Goal: Information Seeking & Learning: Learn about a topic

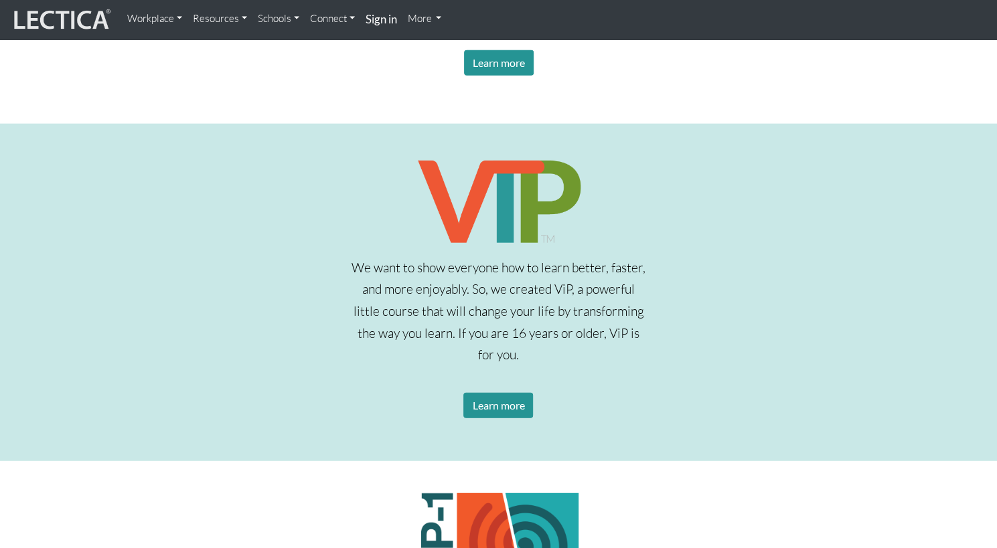
scroll to position [1886, 0]
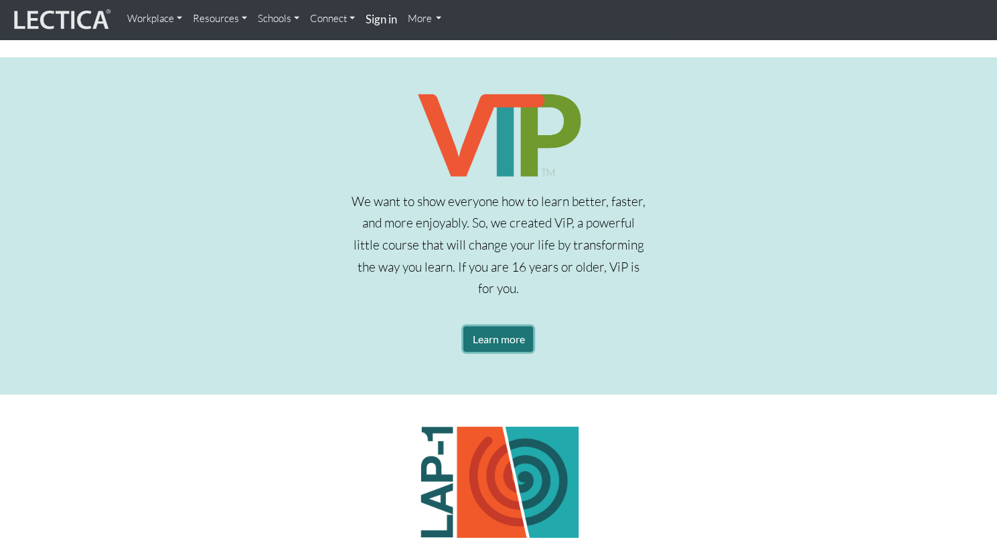
click at [500, 340] on link "Learn more" at bounding box center [498, 339] width 70 height 25
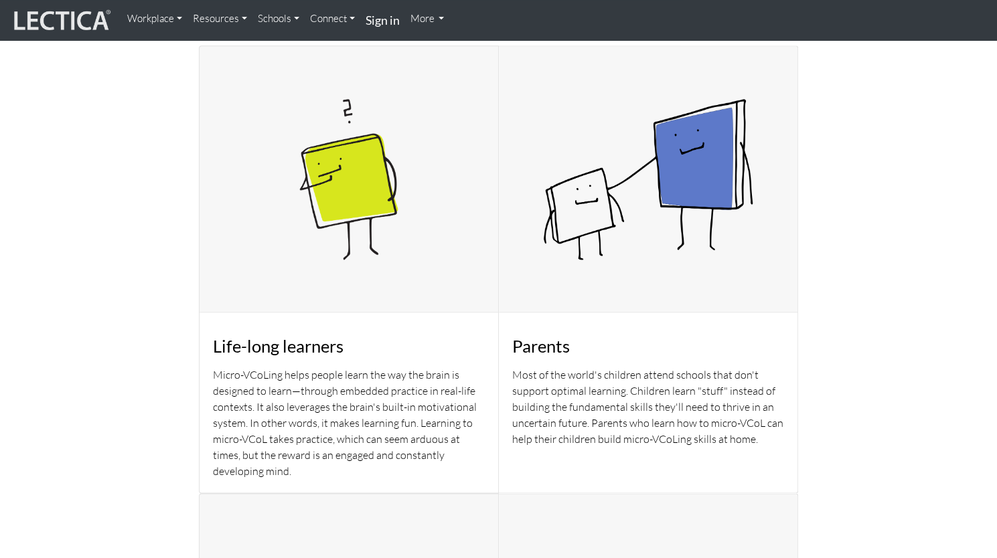
scroll to position [834, 0]
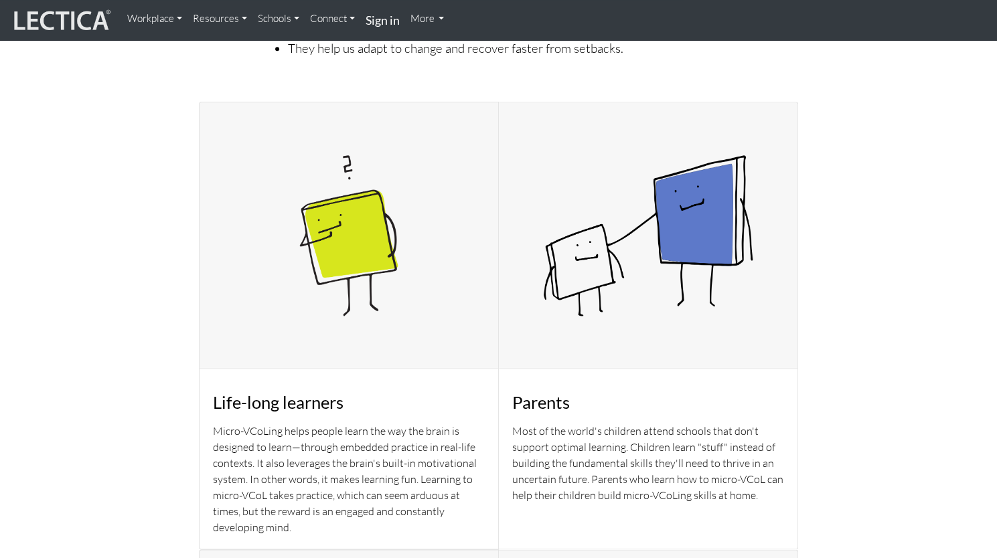
click at [234, 20] on link "Resources" at bounding box center [219, 18] width 65 height 27
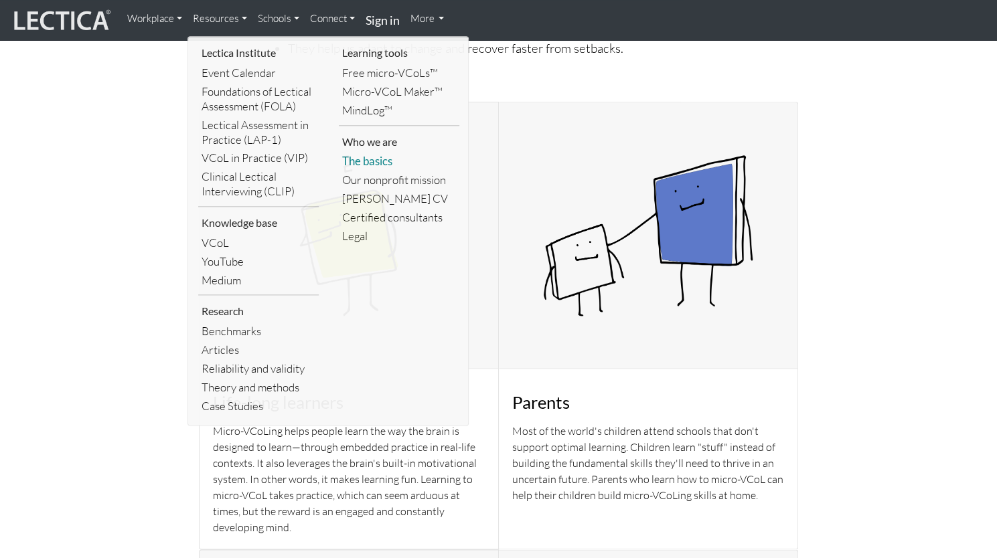
click at [364, 163] on link "The basics" at bounding box center [399, 161] width 121 height 19
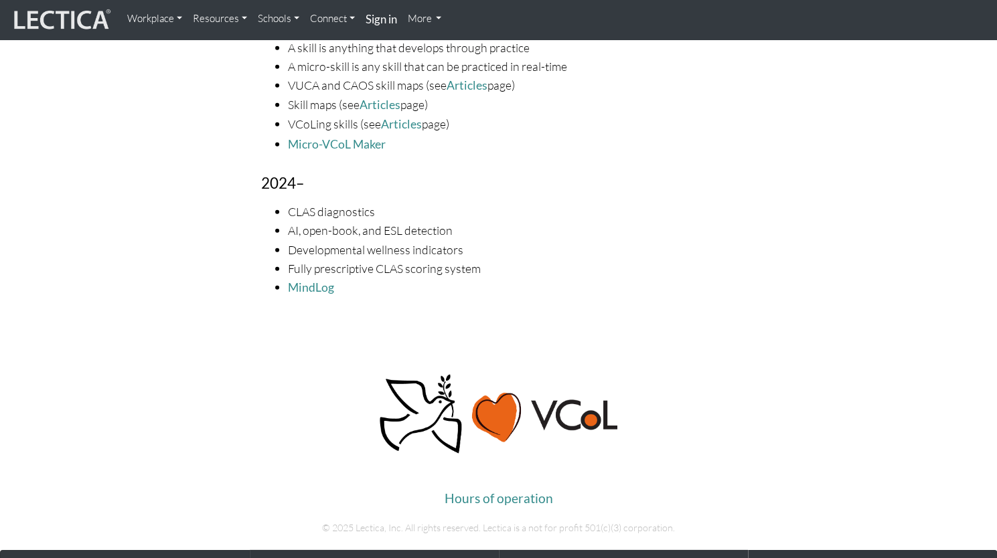
scroll to position [2077, 0]
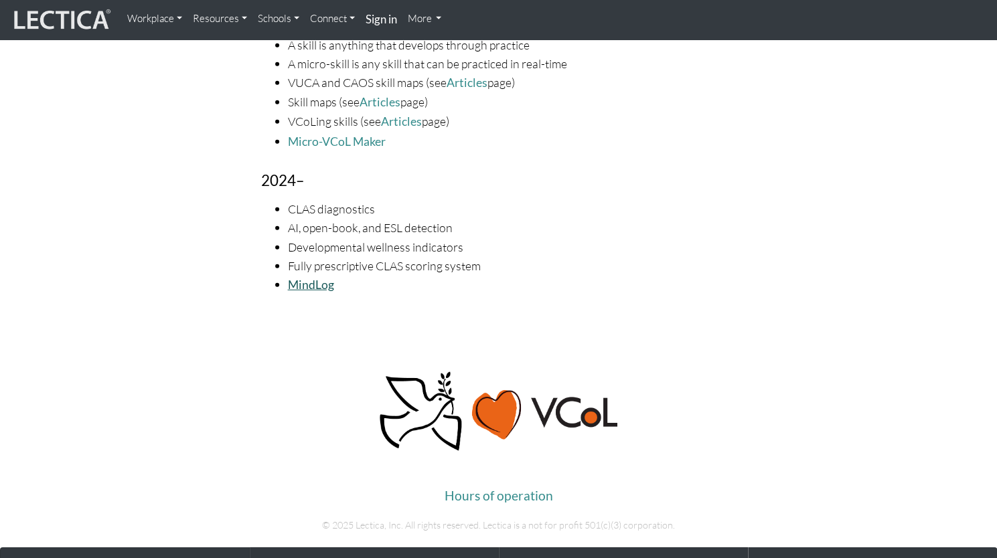
click at [297, 278] on link "MindLog" at bounding box center [311, 285] width 46 height 14
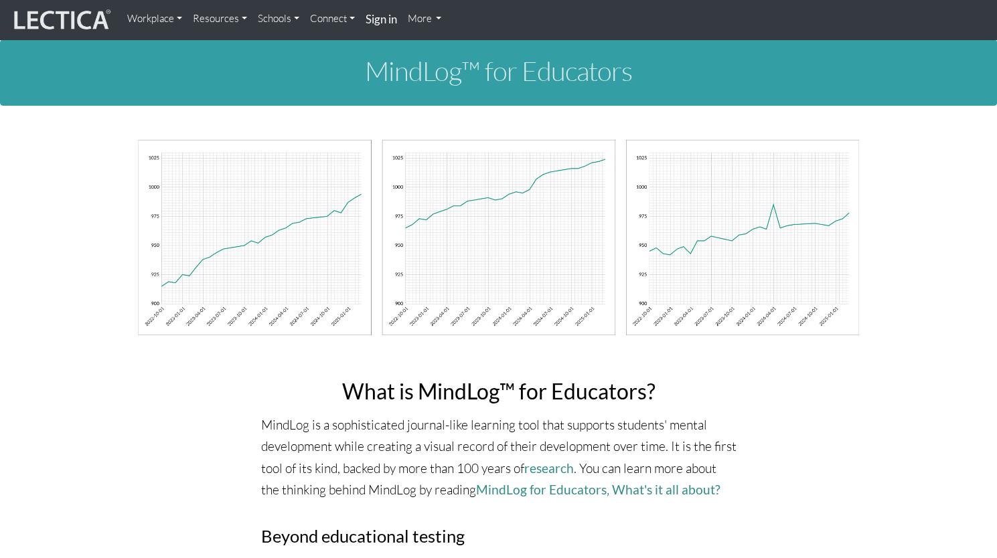
click at [214, 19] on link "Resources" at bounding box center [219, 18] width 65 height 27
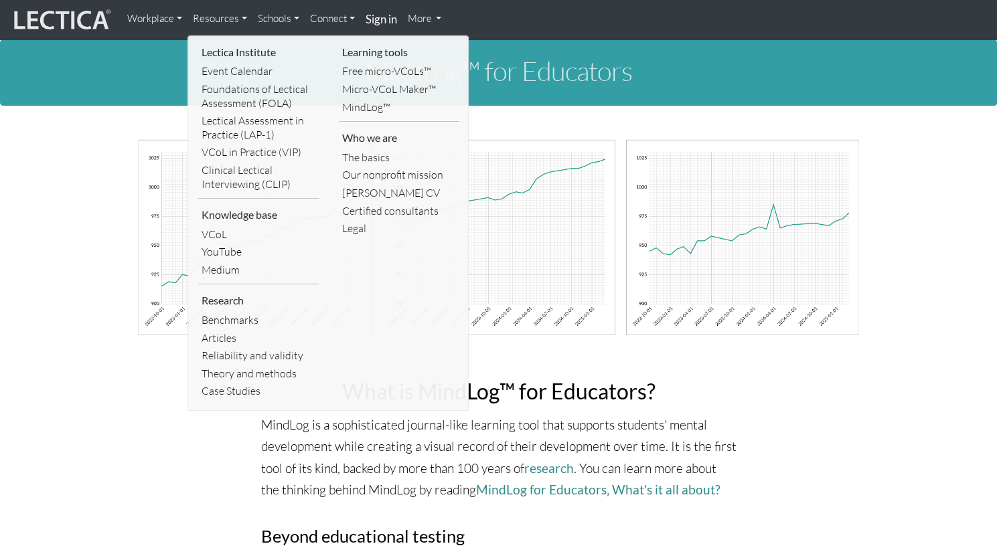
click at [158, 17] on link "Workplace" at bounding box center [155, 18] width 66 height 27
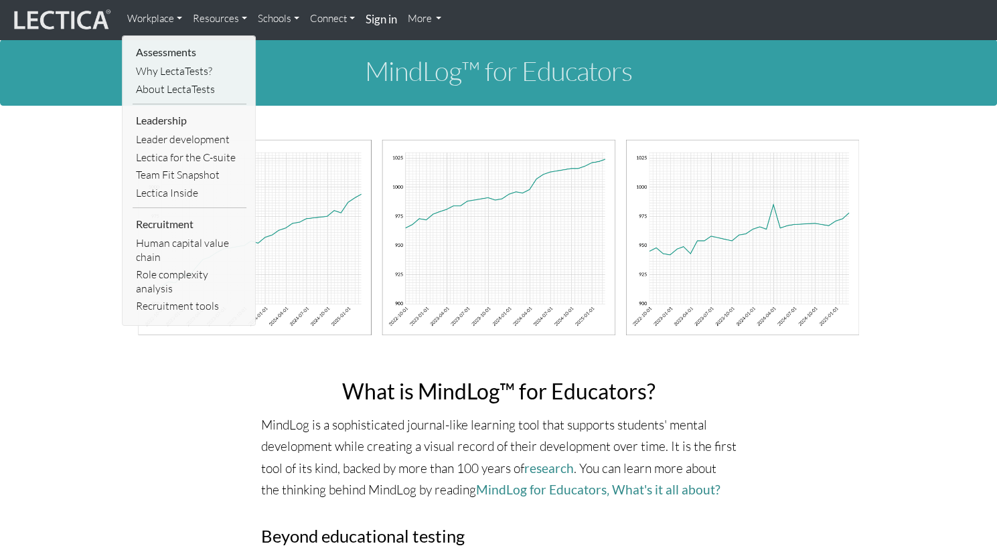
click at [273, 17] on link "Schools" at bounding box center [278, 18] width 52 height 27
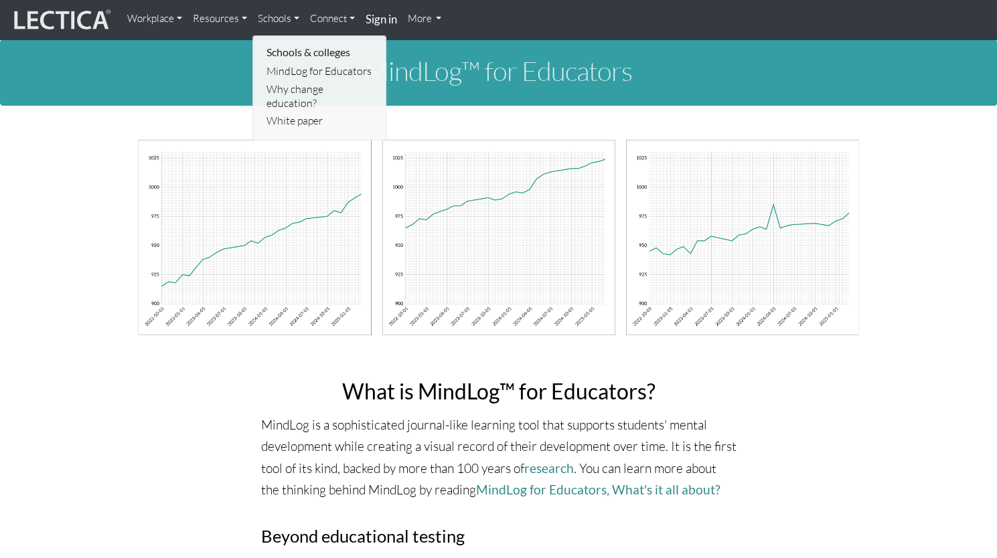
click at [328, 21] on link "Connect" at bounding box center [333, 18] width 56 height 27
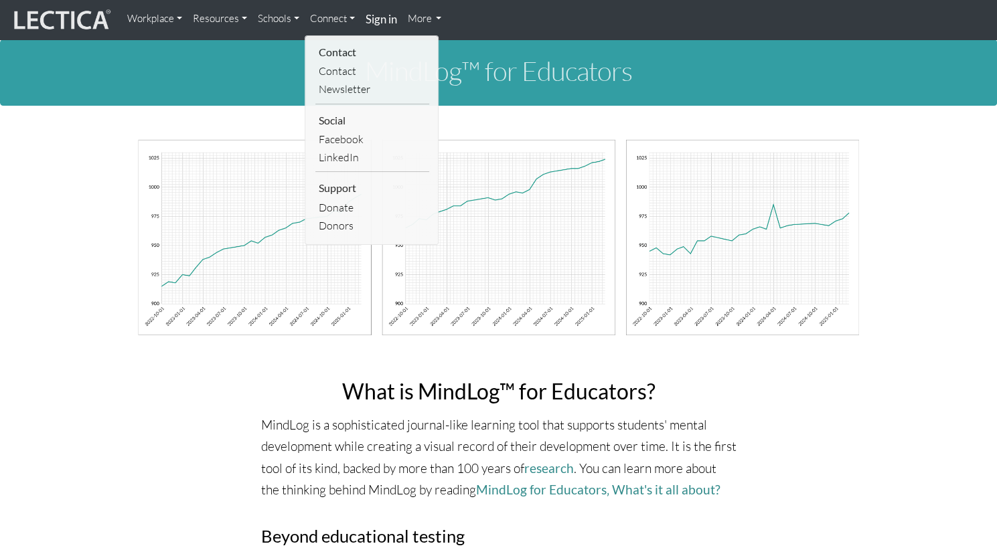
click at [425, 21] on link "More" at bounding box center [424, 18] width 45 height 27
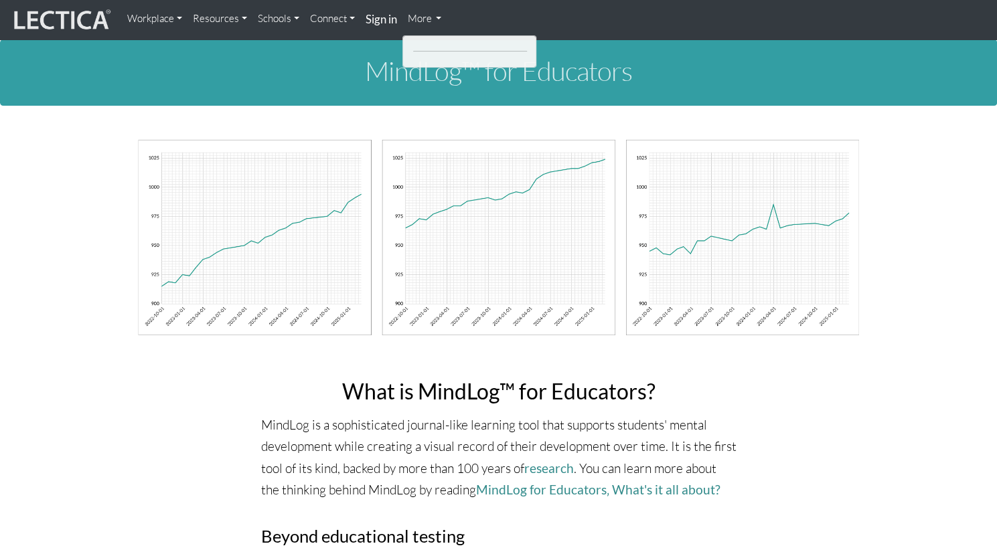
click at [230, 22] on link "Resources" at bounding box center [219, 18] width 65 height 27
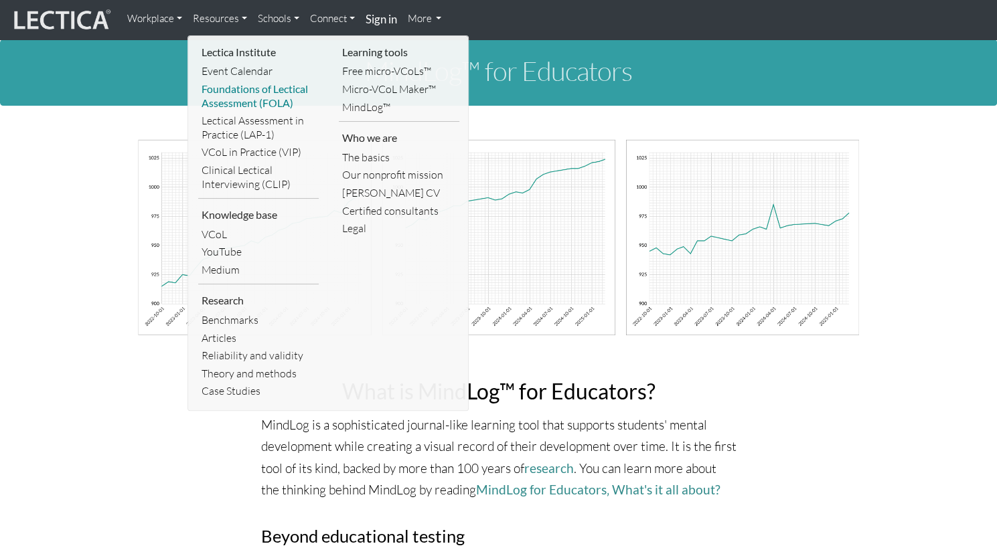
click at [223, 91] on link "Foundations of Lectical Assessment (FOLA)" at bounding box center [258, 95] width 121 height 31
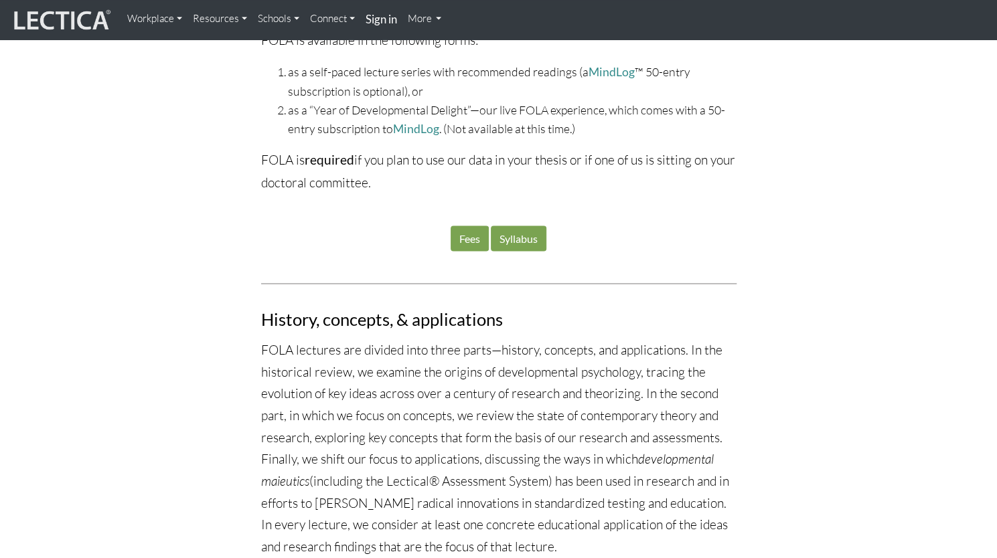
scroll to position [1327, 0]
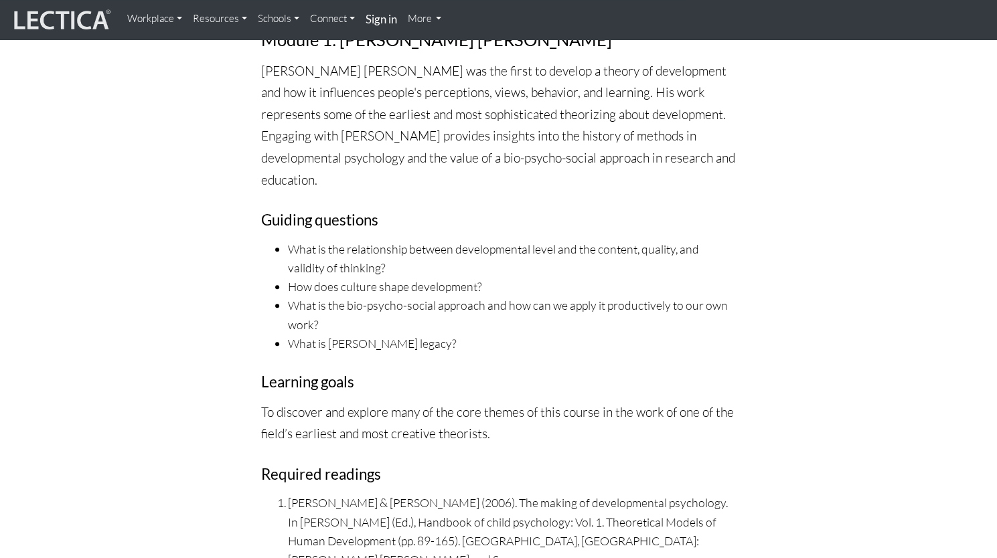
scroll to position [3408, 0]
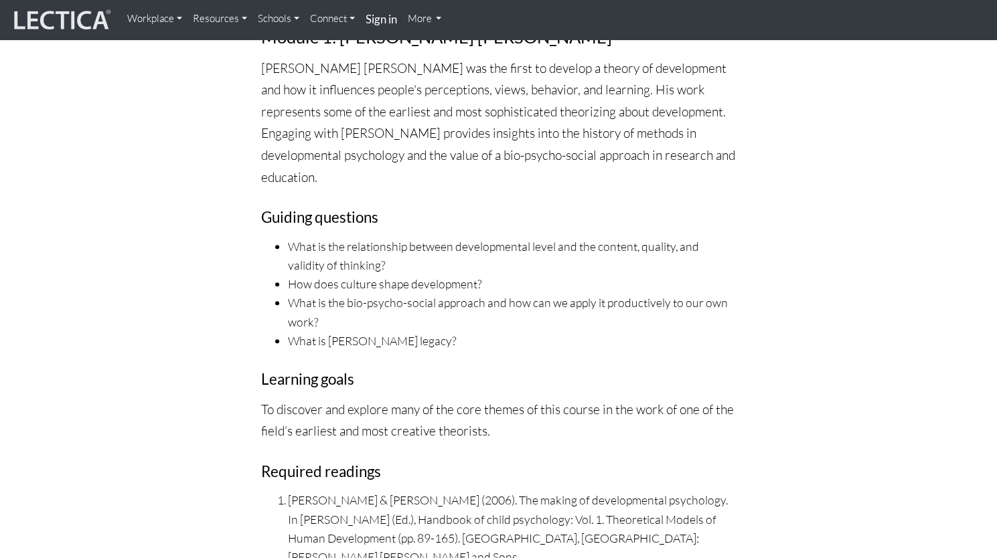
click at [151, 19] on link "Workplace" at bounding box center [155, 18] width 66 height 27
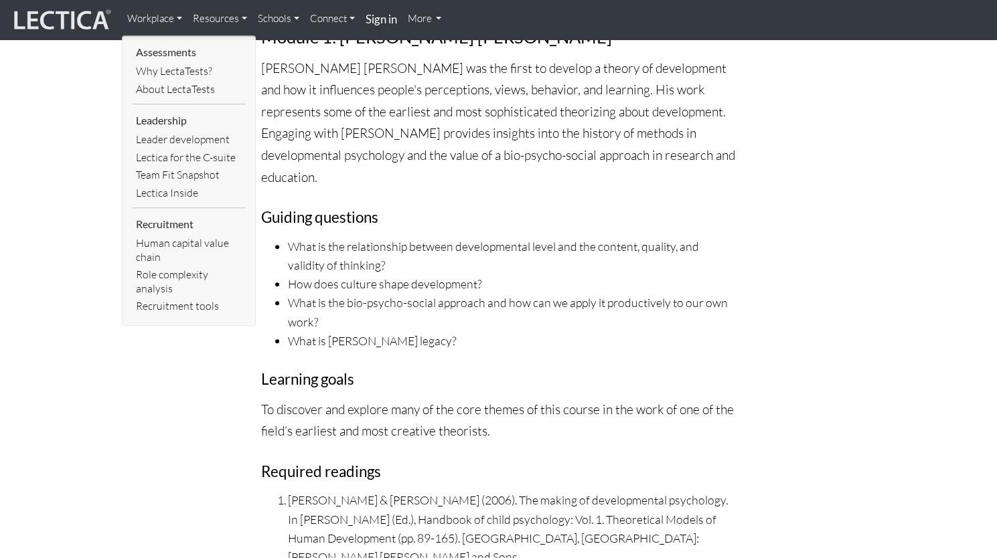
click at [207, 23] on link "Resources" at bounding box center [219, 18] width 65 height 27
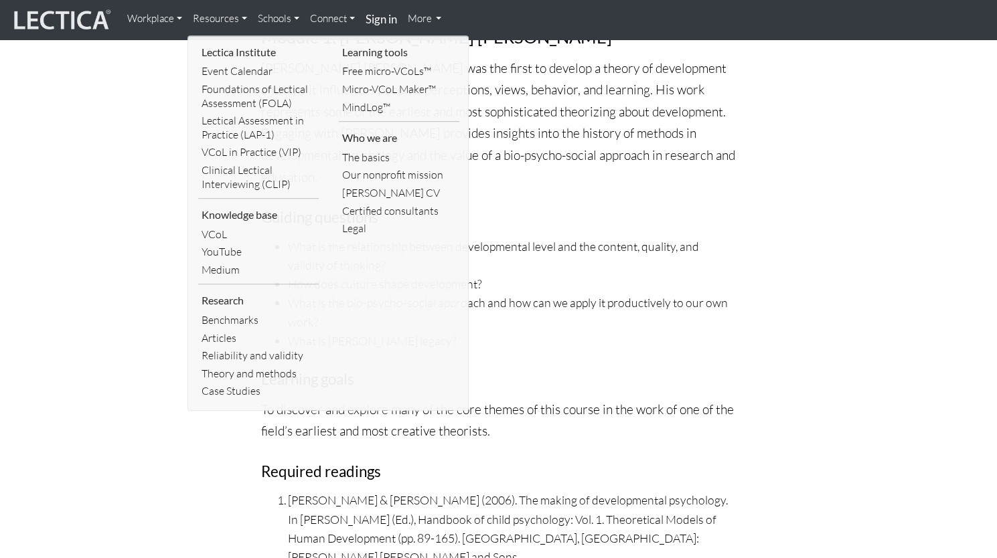
click at [273, 22] on link "Schools" at bounding box center [278, 18] width 52 height 27
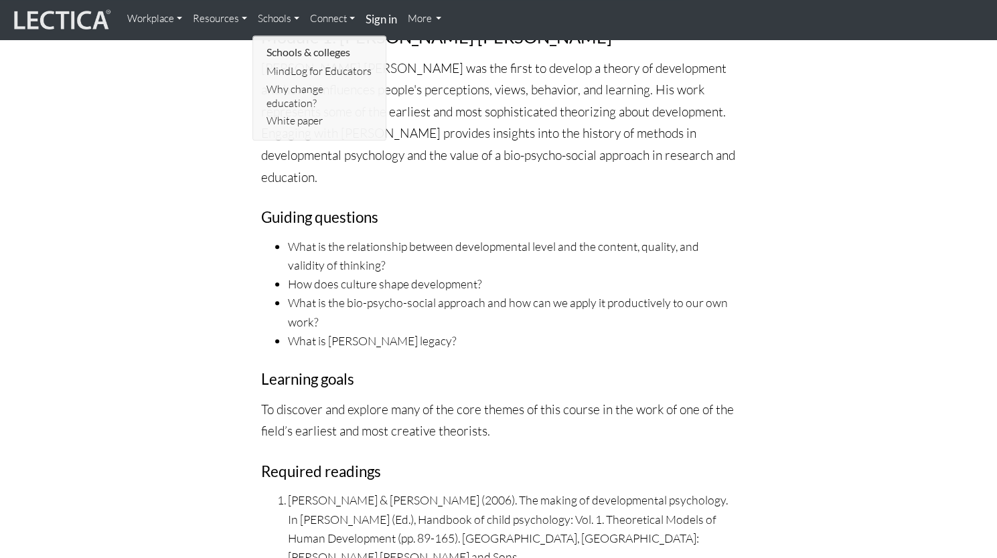
click at [151, 23] on link "Workplace" at bounding box center [155, 18] width 66 height 27
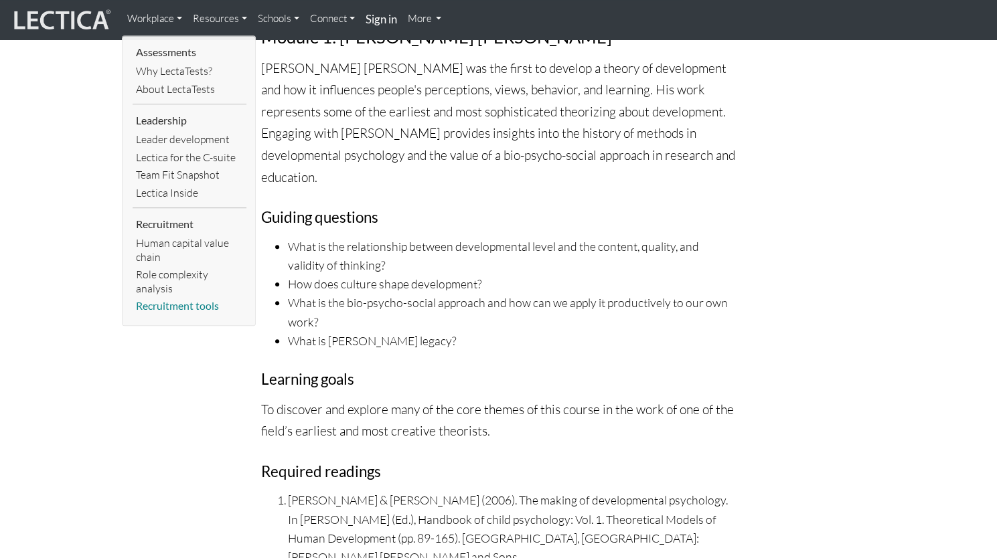
click at [188, 306] on link "Recruitment tools" at bounding box center [190, 306] width 114 height 18
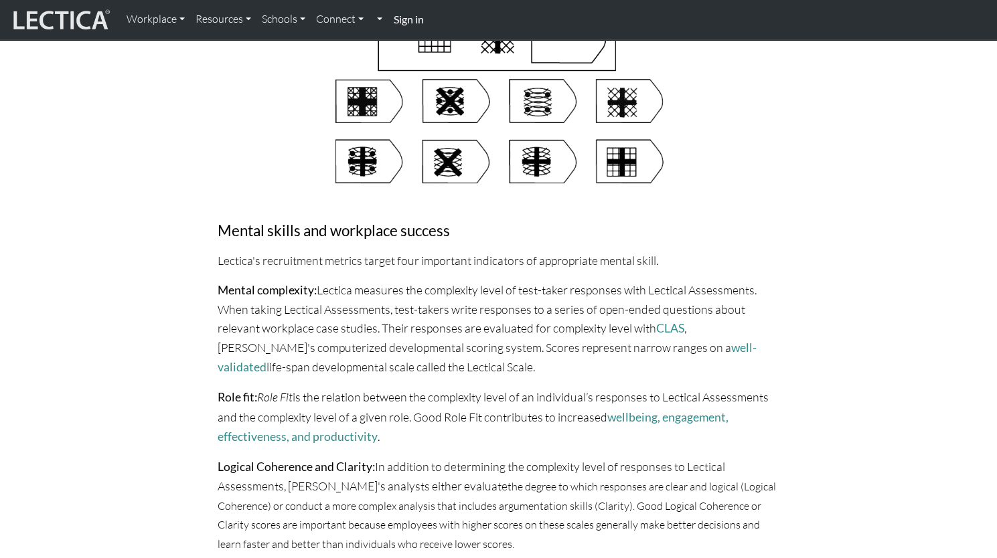
scroll to position [502, 0]
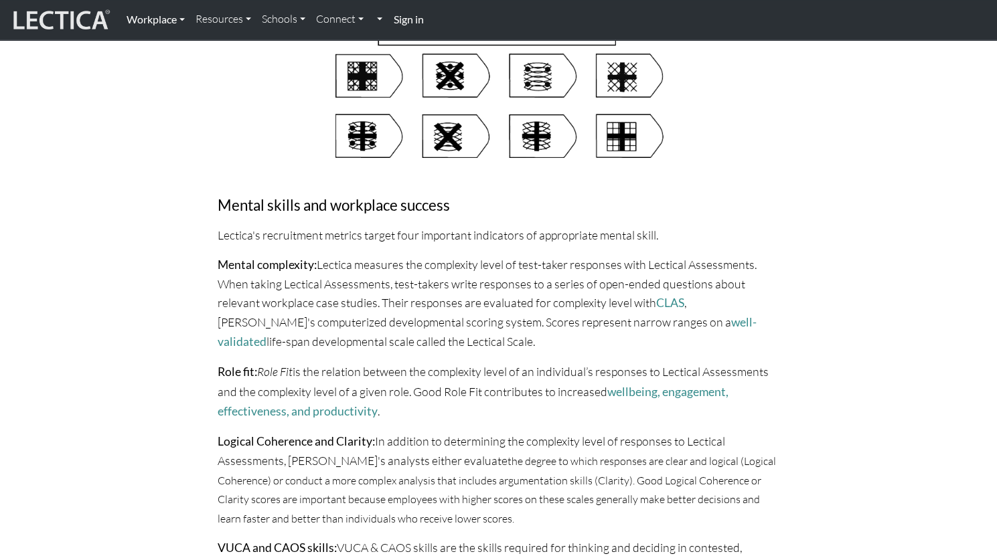
click at [163, 21] on link "Workplace" at bounding box center [155, 19] width 69 height 28
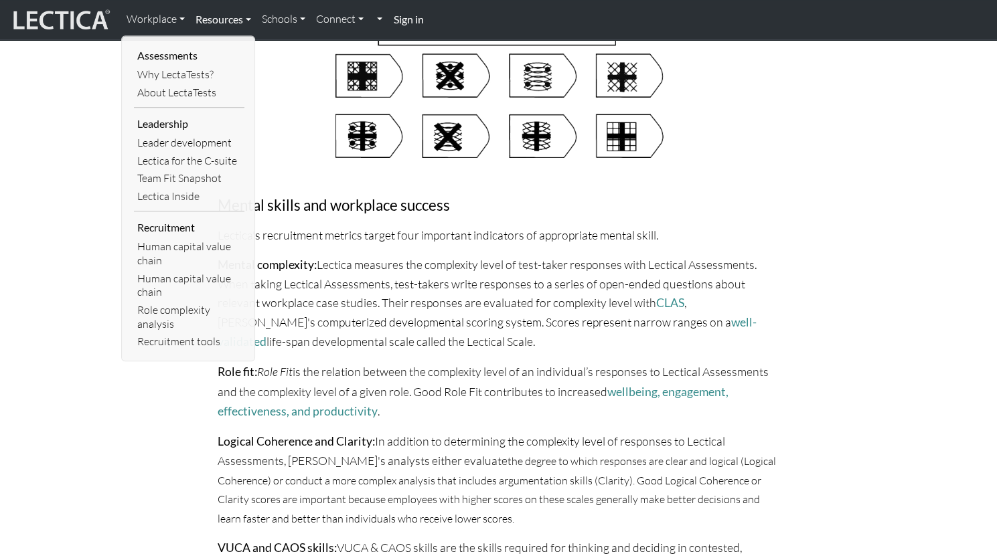
click at [206, 19] on link "Resources" at bounding box center [223, 19] width 66 height 28
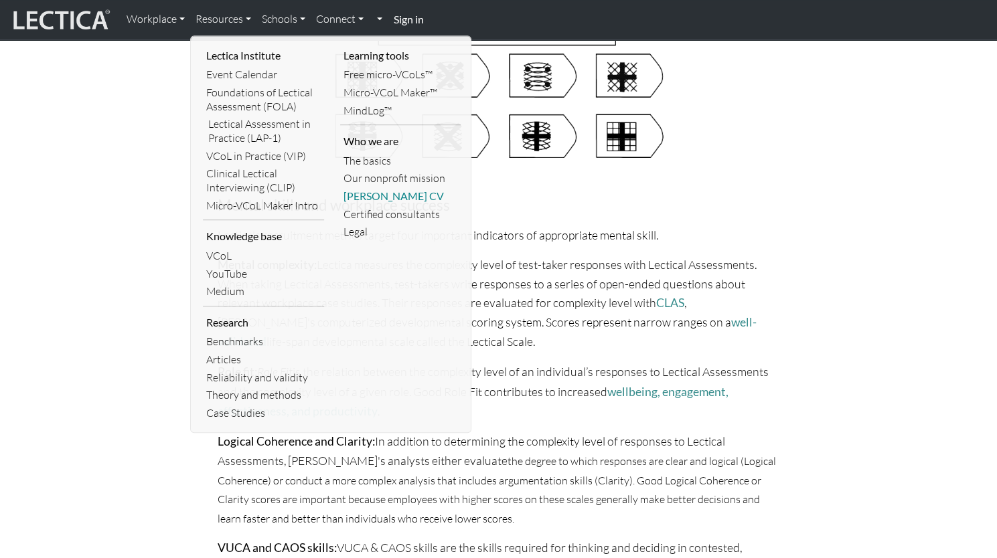
click at [394, 198] on link "[PERSON_NAME] CV" at bounding box center [400, 196] width 121 height 18
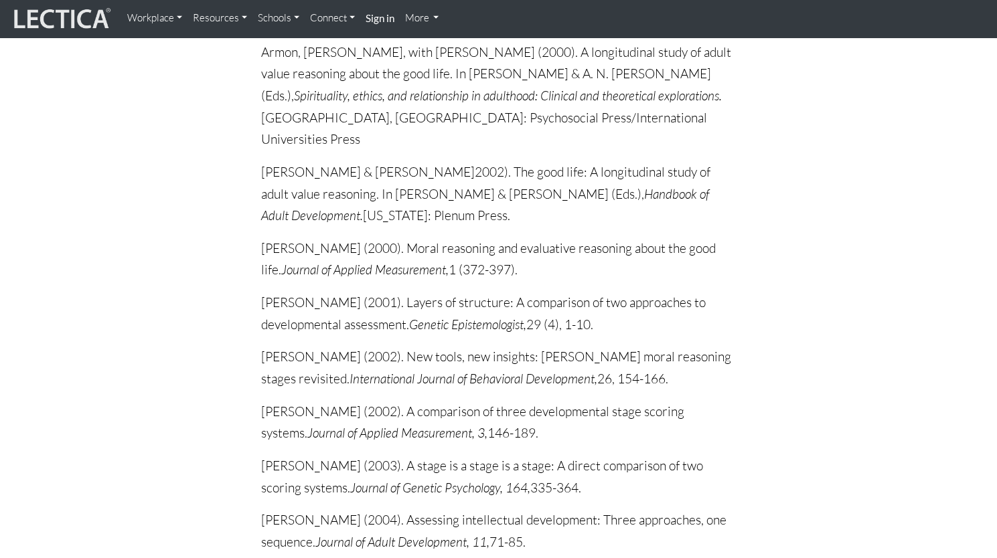
scroll to position [4329, 0]
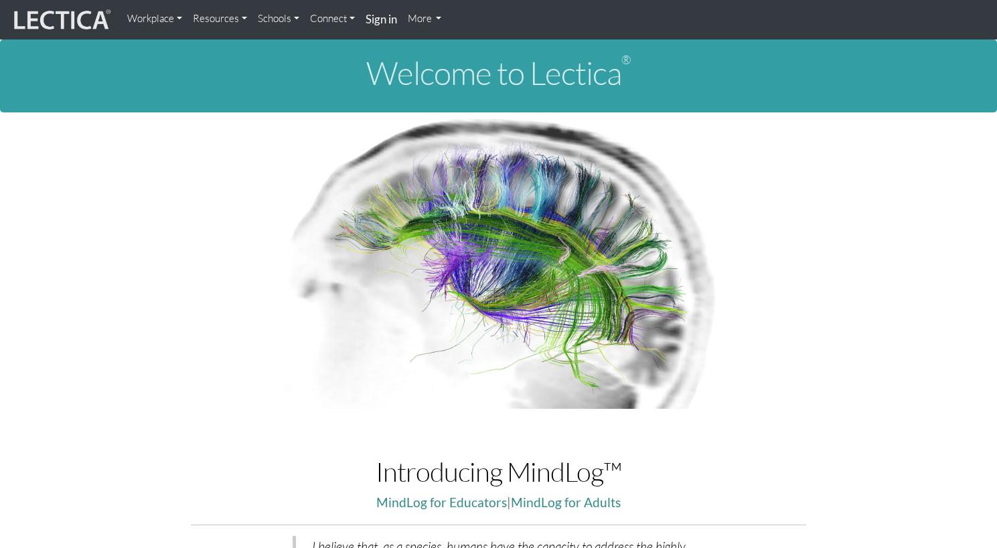
scroll to position [1886, 0]
